Goal: Task Accomplishment & Management: Complete application form

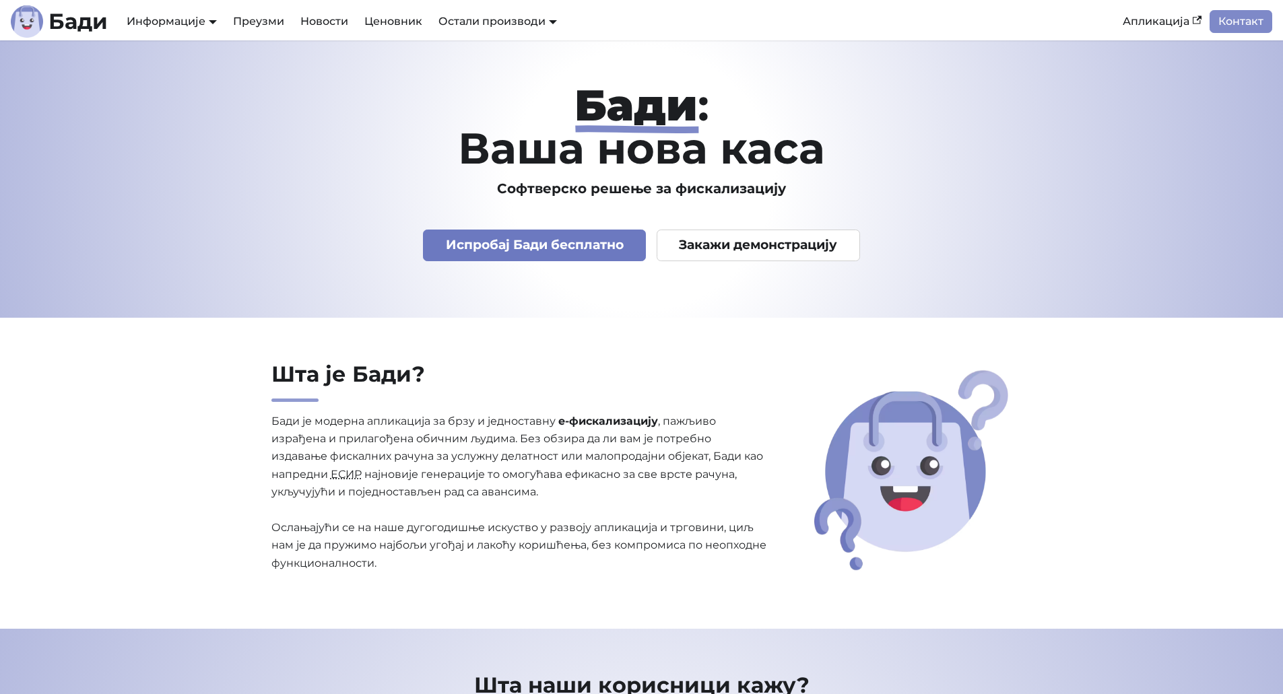
click at [509, 248] on link "Испробај Бади бесплатно" at bounding box center [534, 246] width 223 height 32
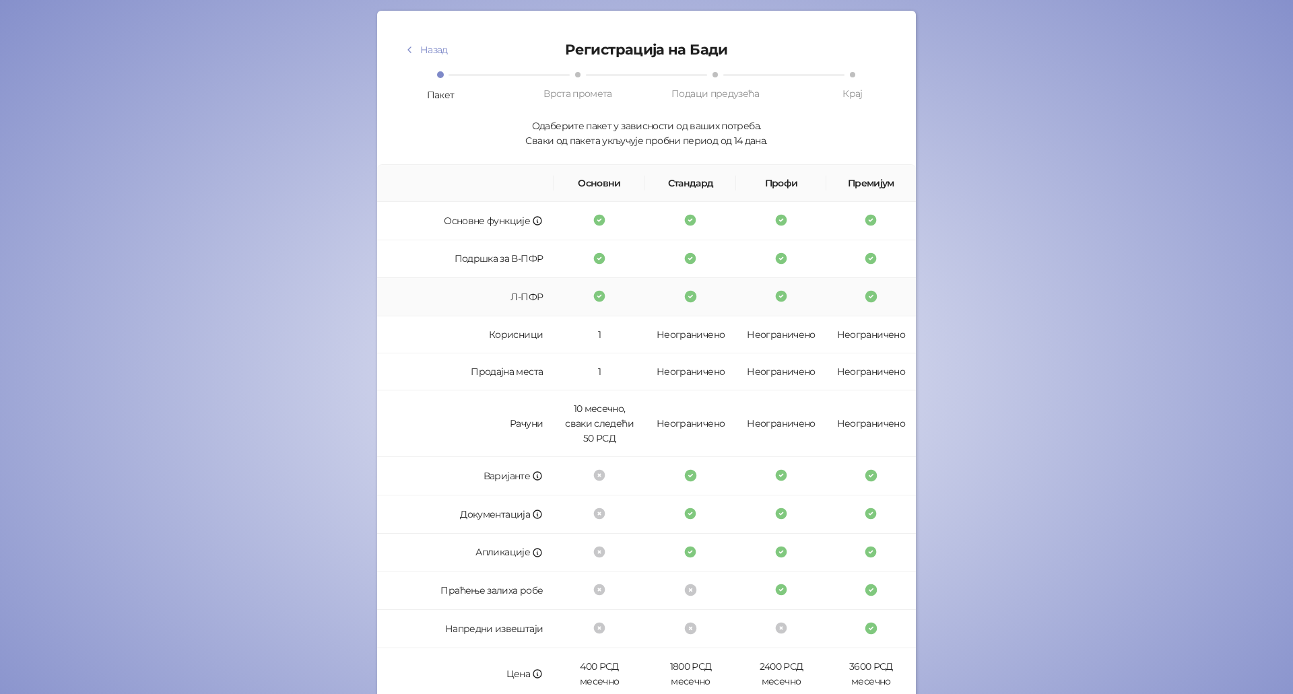
scroll to position [135, 0]
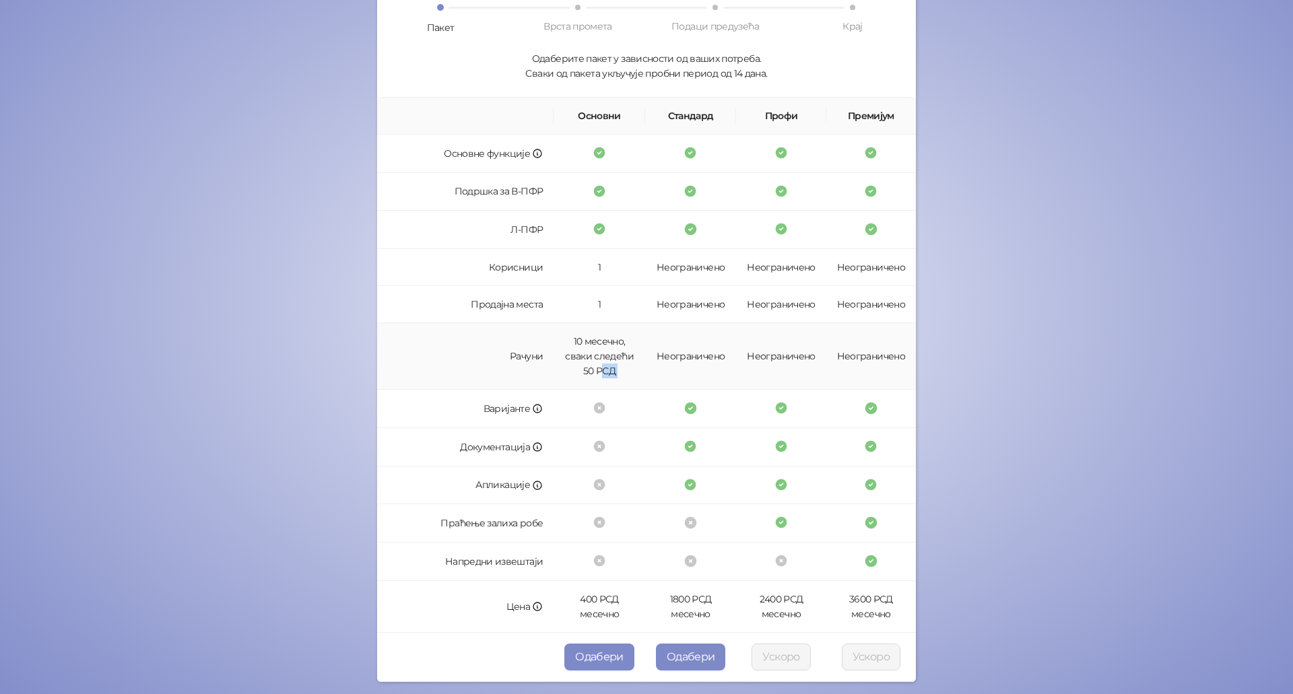
drag, startPoint x: 601, startPoint y: 375, endPoint x: 649, endPoint y: 343, distance: 56.8
click at [649, 343] on tr "Рачуни 10 месечно, сваки следећи 50 РСД Неограничено Неограничено Неограничено" at bounding box center [646, 356] width 539 height 67
click at [634, 293] on td "1" at bounding box center [600, 304] width 92 height 37
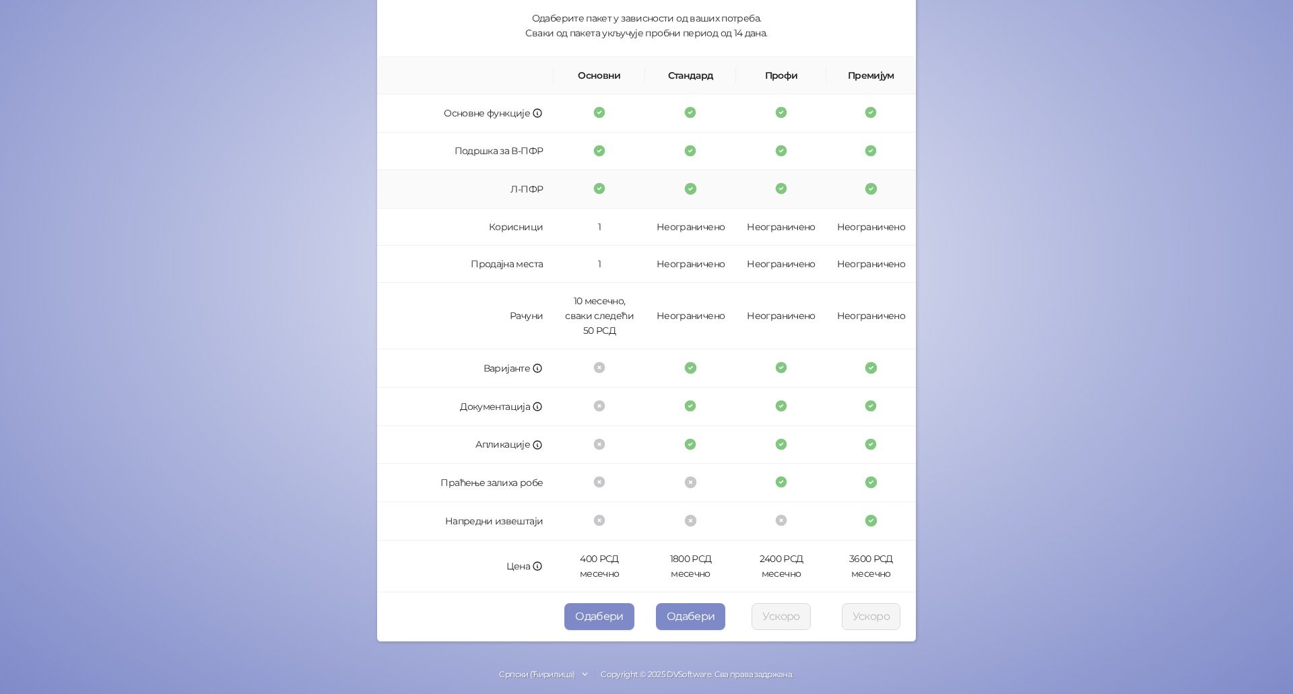
scroll to position [184, 0]
